Goal: Find contact information: Find contact information

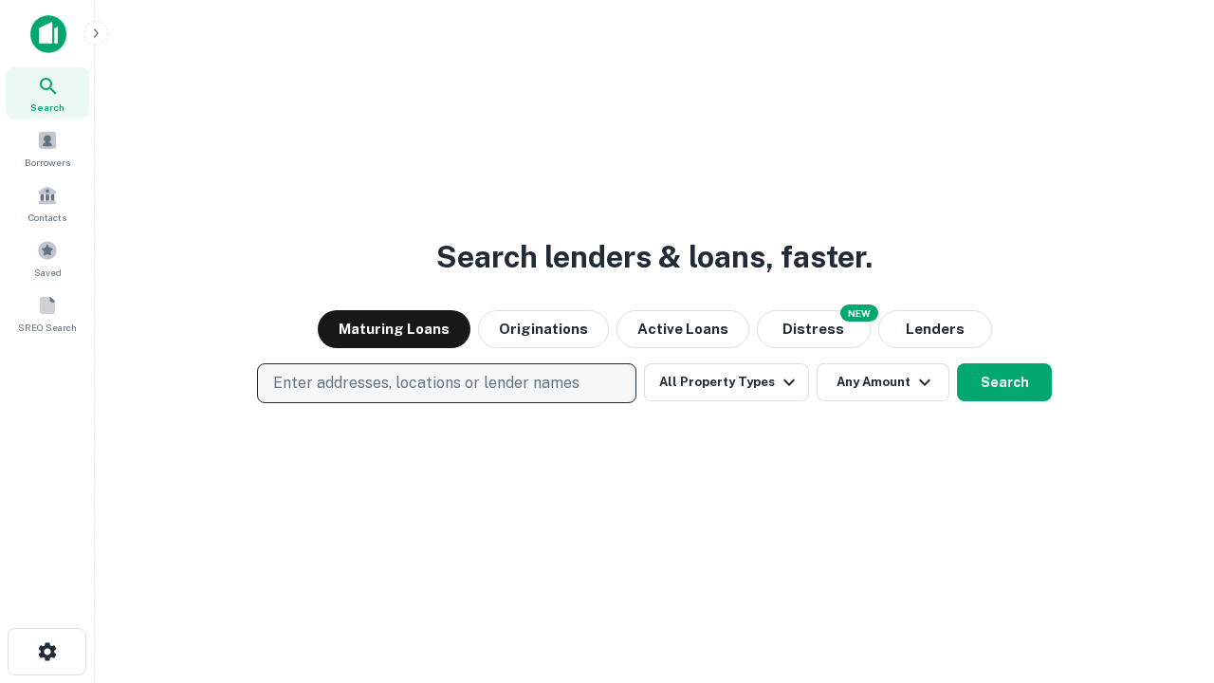
click at [446, 383] on p "Enter addresses, locations or lender names" at bounding box center [426, 383] width 306 height 23
type input "**********"
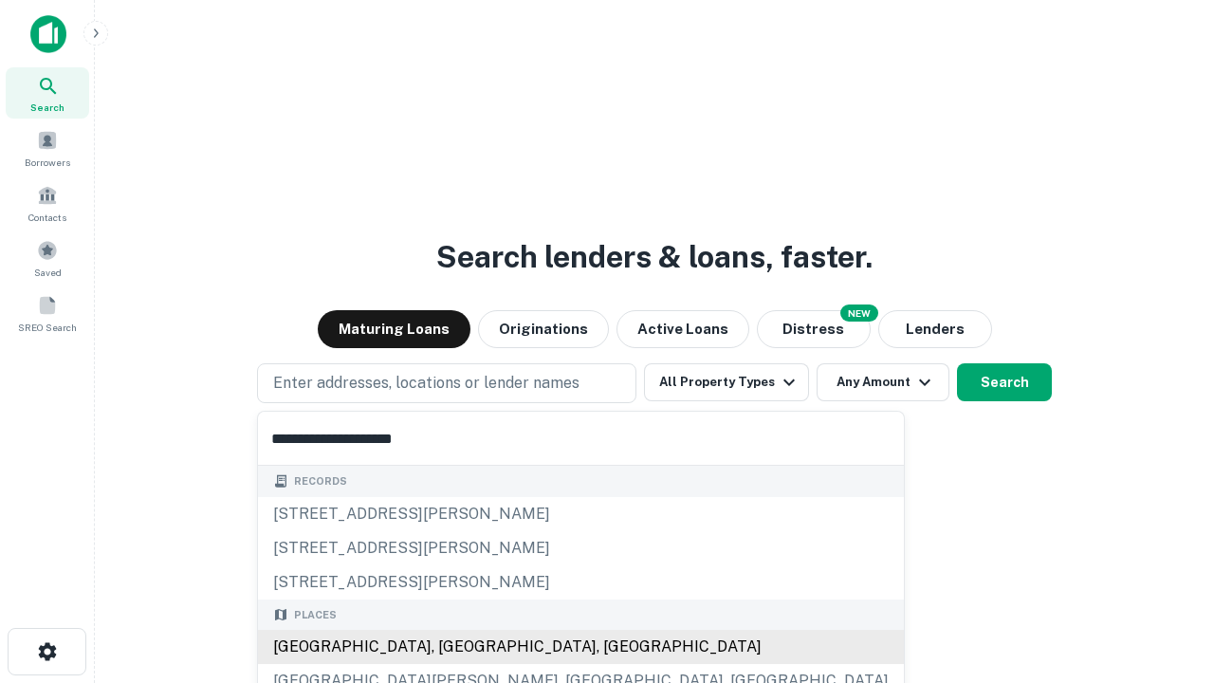
click at [454, 647] on div "Santa Monica, CA, USA" at bounding box center [581, 647] width 646 height 34
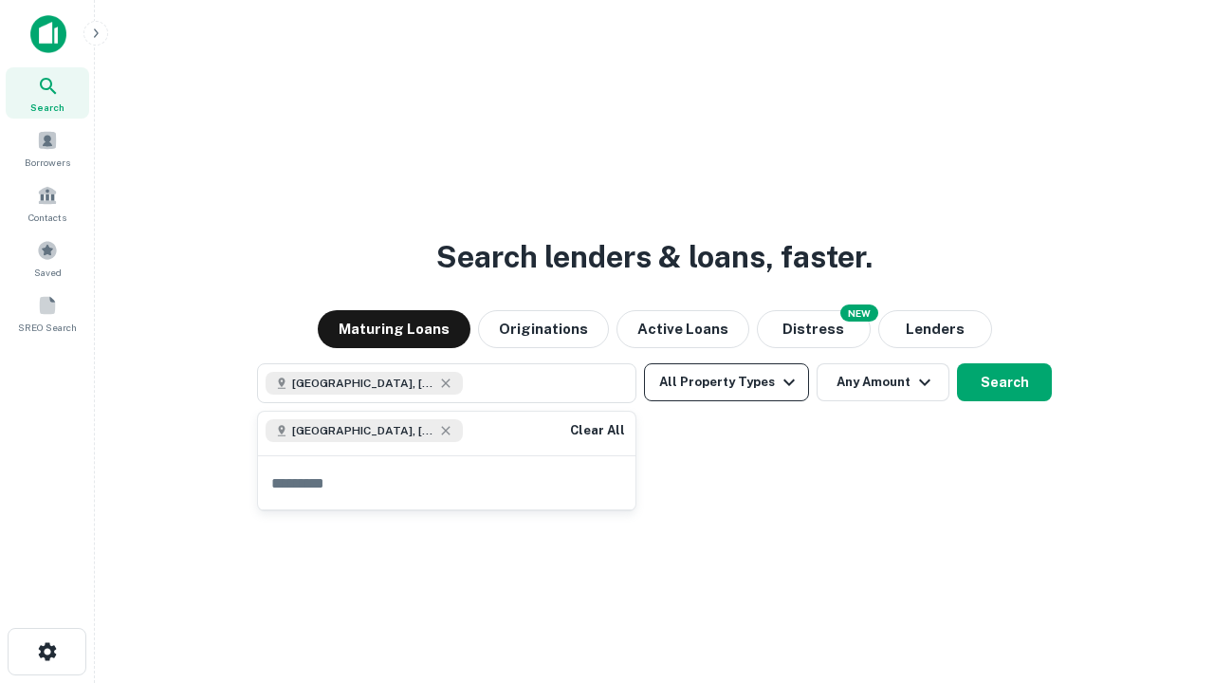
click at [727, 382] on button "All Property Types" at bounding box center [726, 382] width 165 height 38
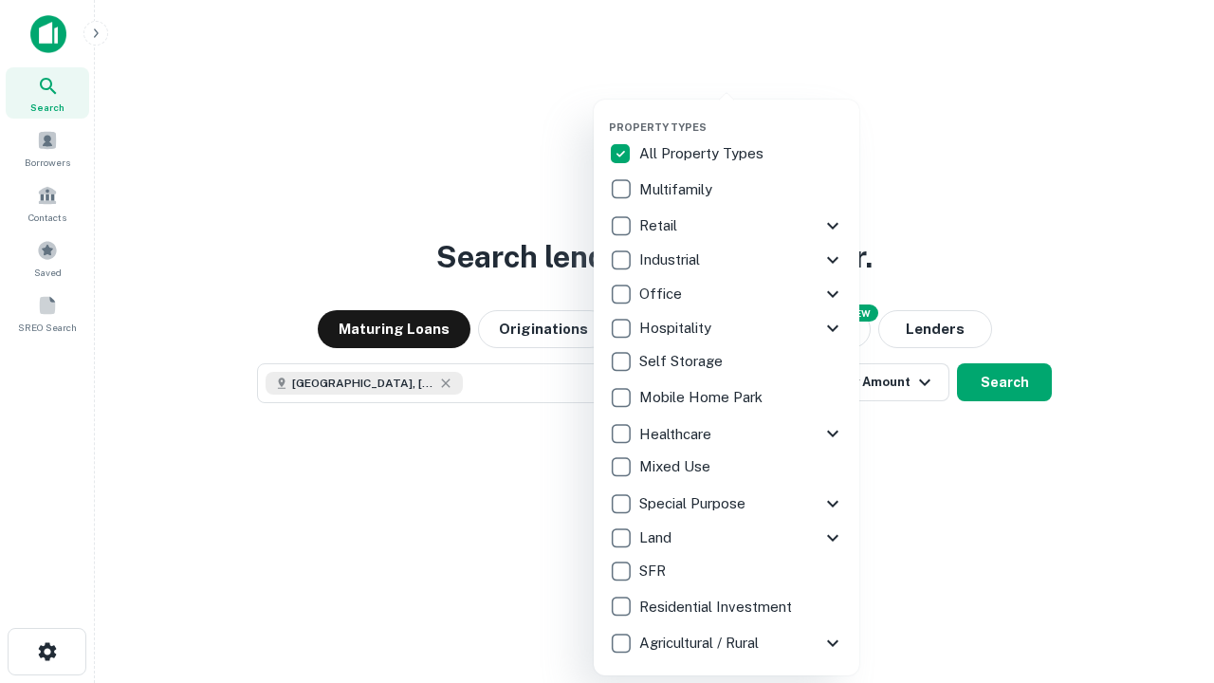
click at [742, 115] on button "button" at bounding box center [742, 115] width 266 height 1
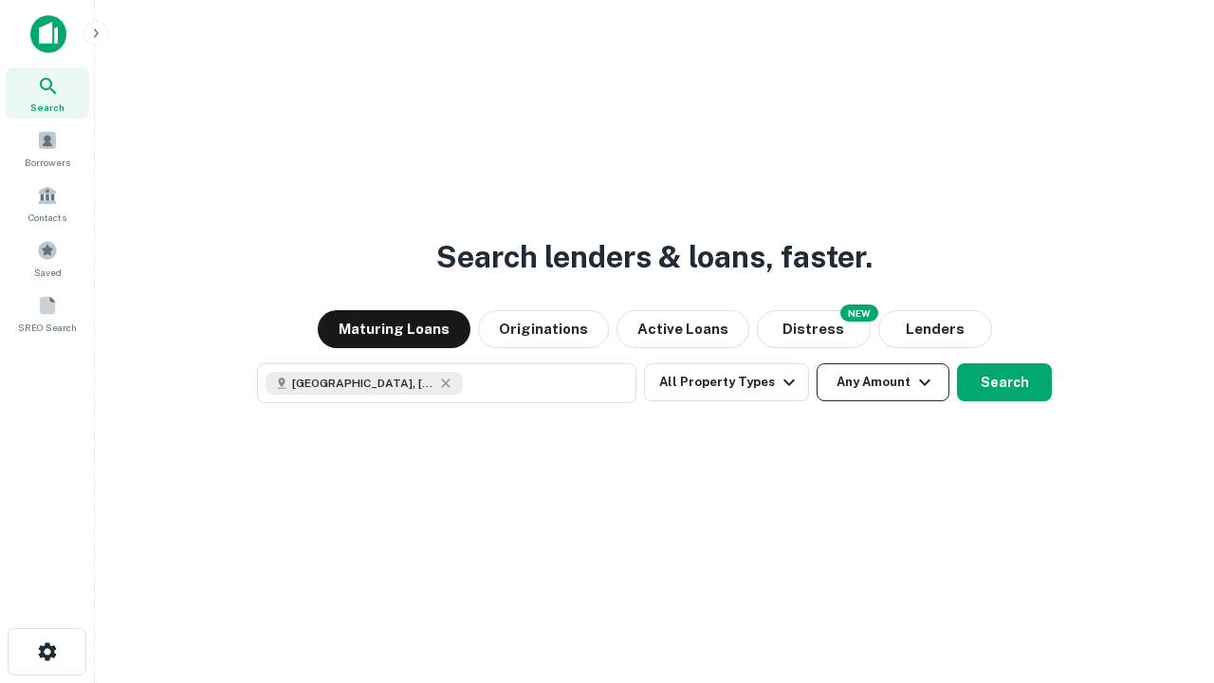
click at [883, 382] on button "Any Amount" at bounding box center [883, 382] width 133 height 38
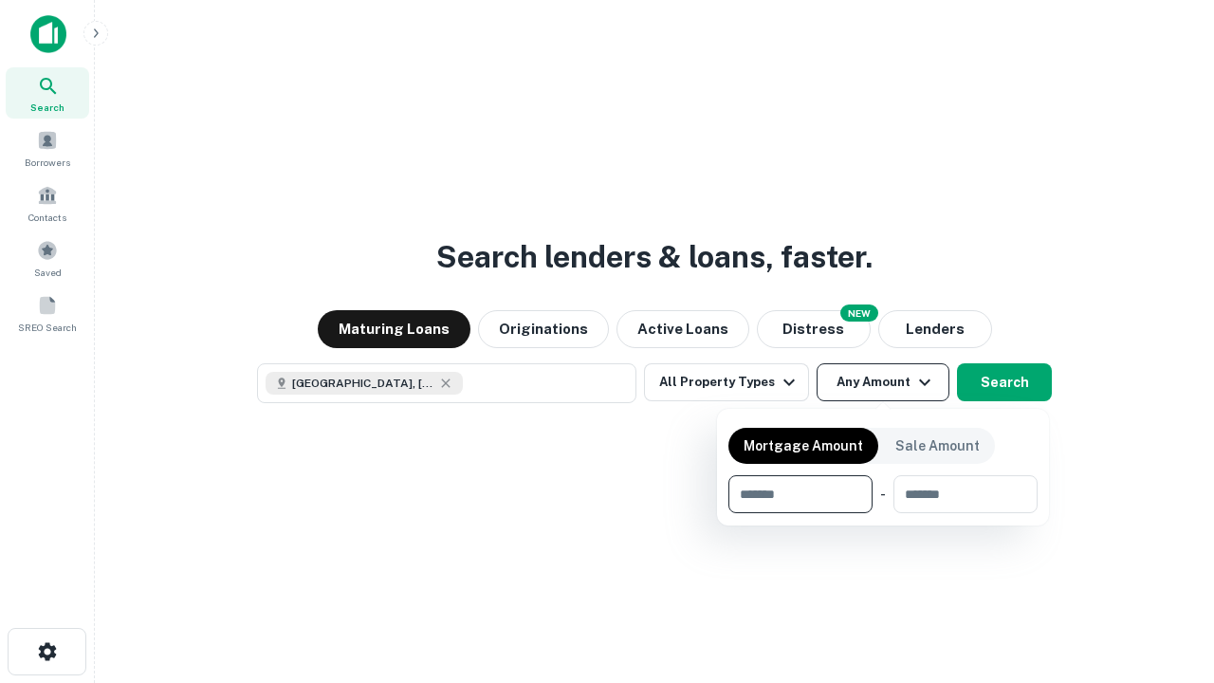
type input "*******"
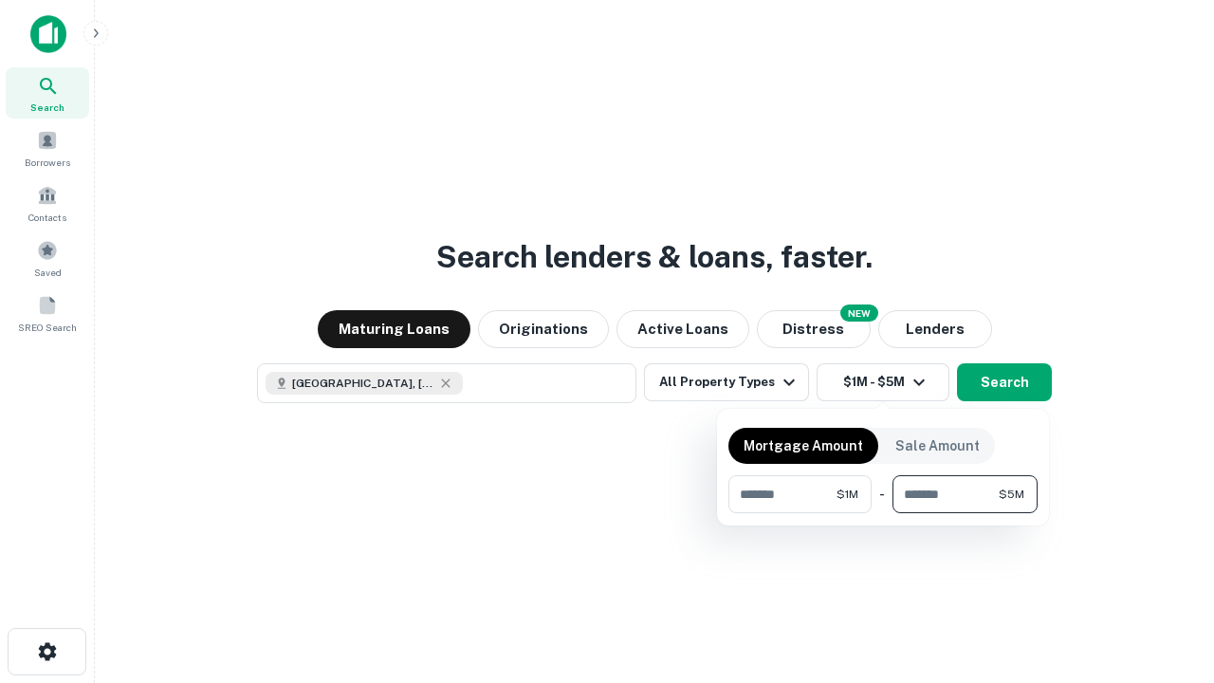
type input "*******"
click at [883, 513] on button "button" at bounding box center [883, 513] width 309 height 1
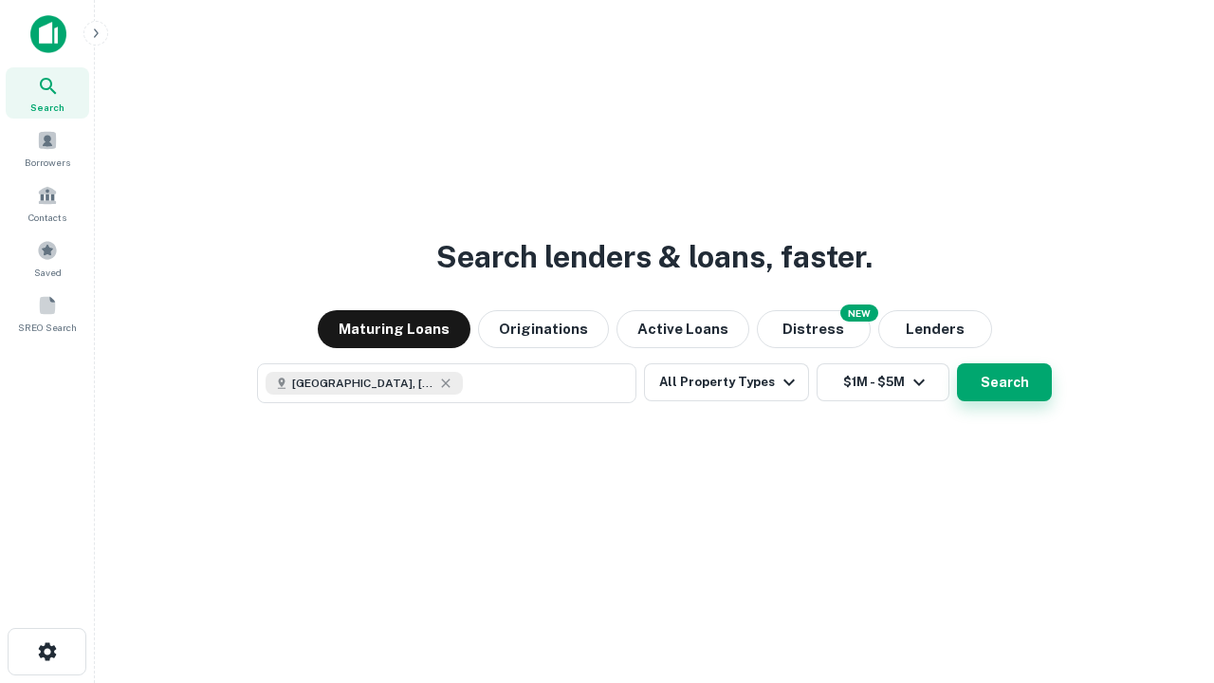
click at [957, 363] on button "Search" at bounding box center [1004, 382] width 95 height 38
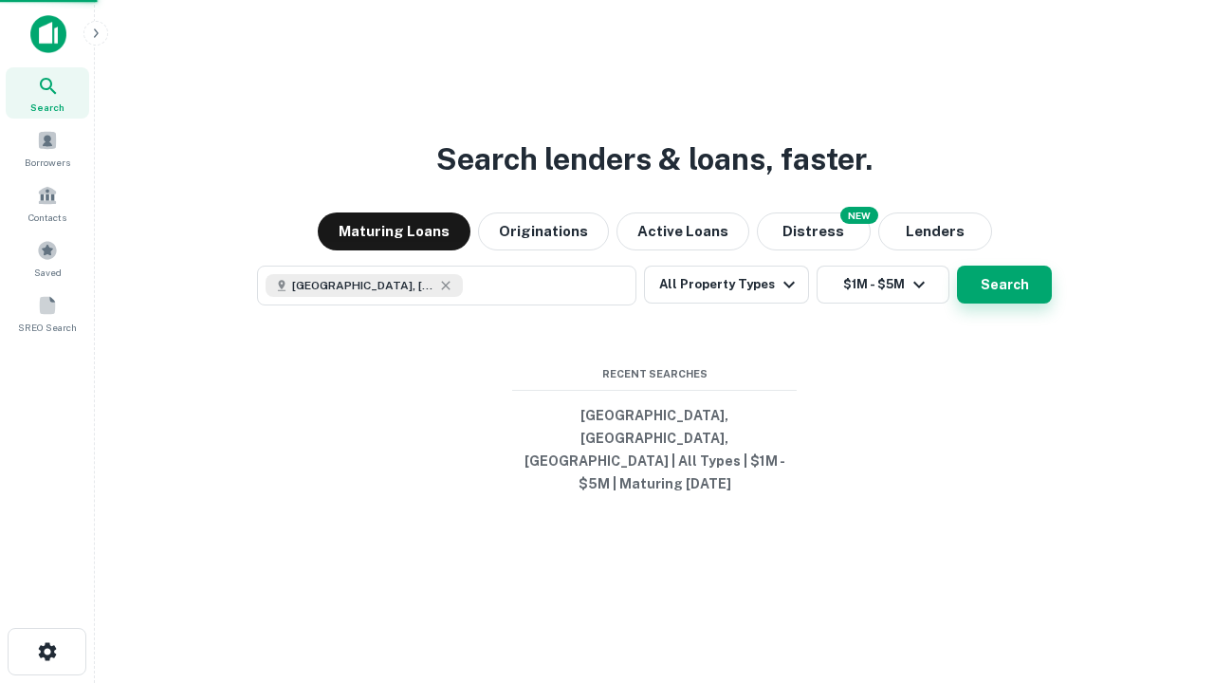
scroll to position [0, 350]
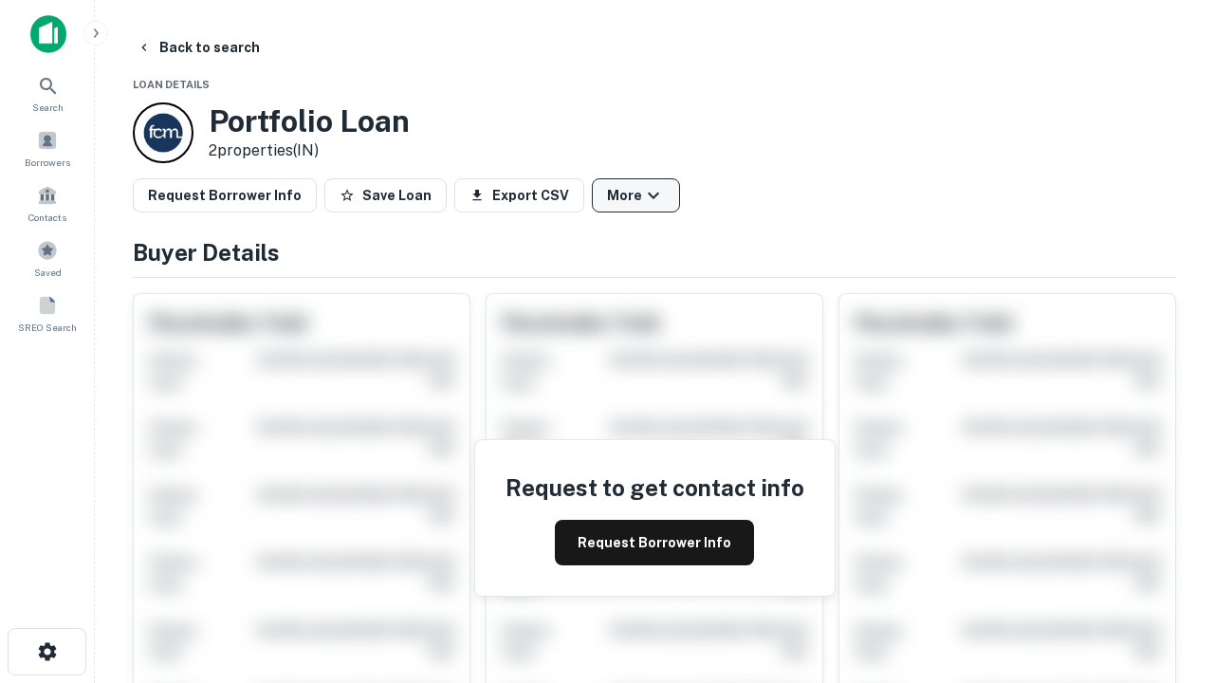
click at [636, 195] on button "More" at bounding box center [636, 195] width 88 height 34
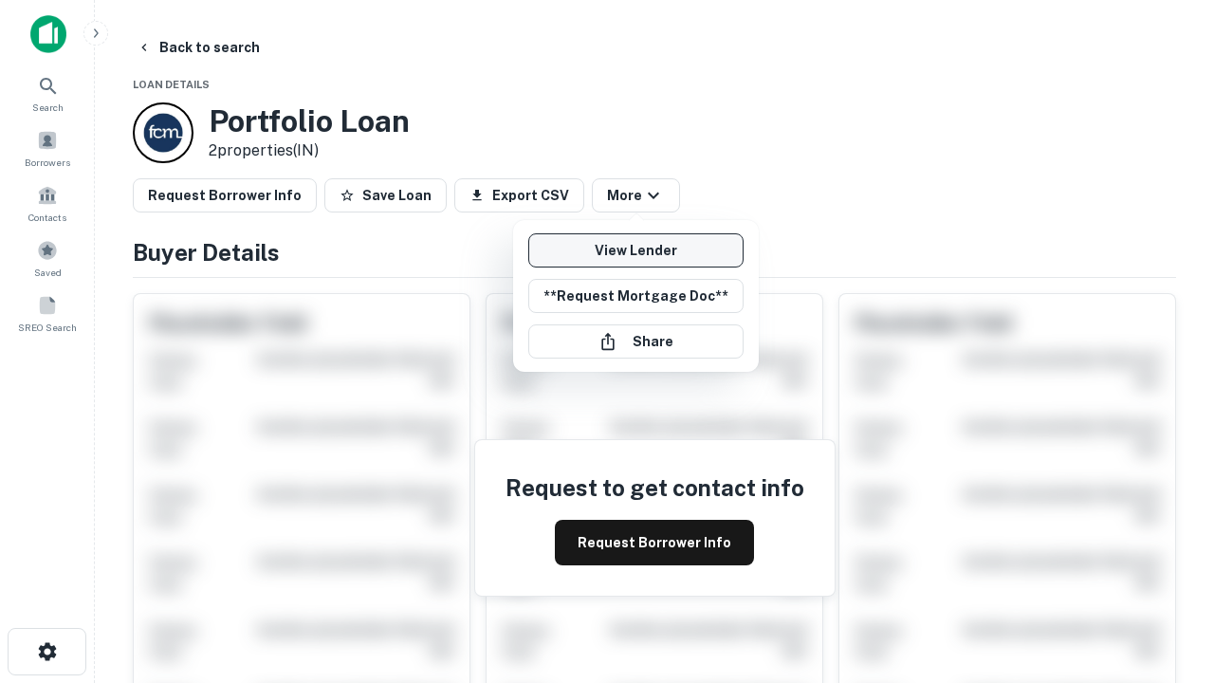
click at [636, 250] on link "View Lender" at bounding box center [635, 250] width 215 height 34
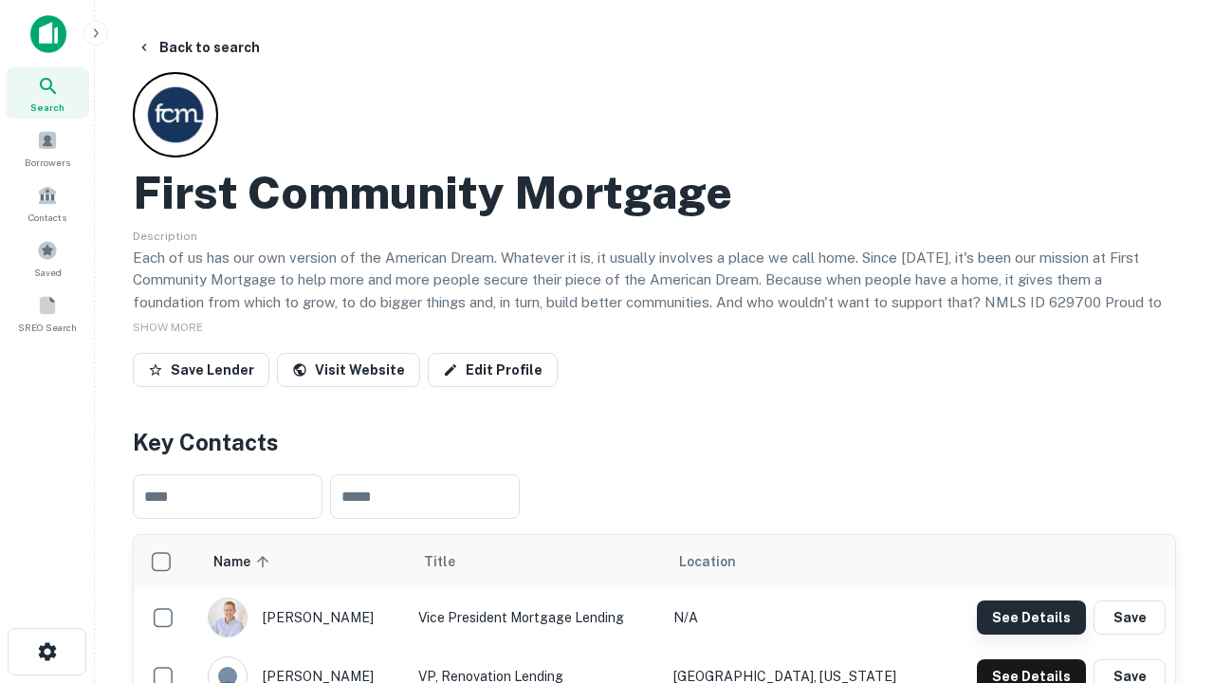
click at [1031, 617] on button "See Details" at bounding box center [1031, 618] width 109 height 34
click at [46, 652] on icon "button" at bounding box center [47, 651] width 23 height 23
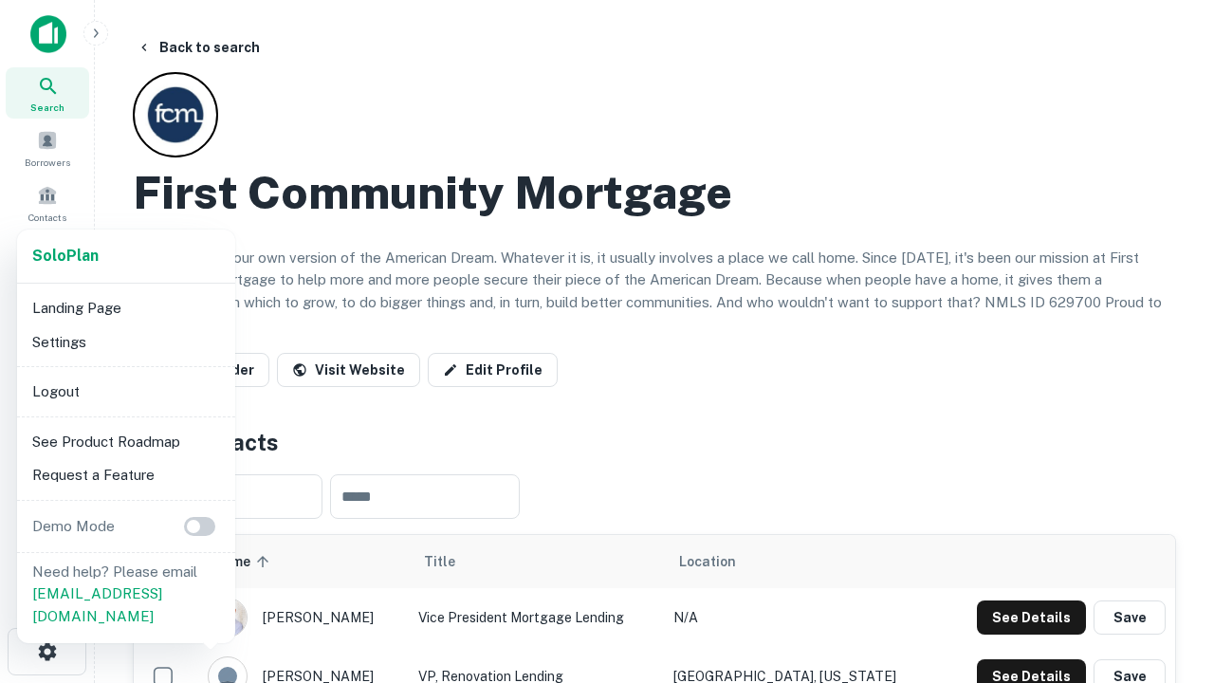
click at [125, 391] on li "Logout" at bounding box center [126, 392] width 203 height 34
